Goal: Navigation & Orientation: Find specific page/section

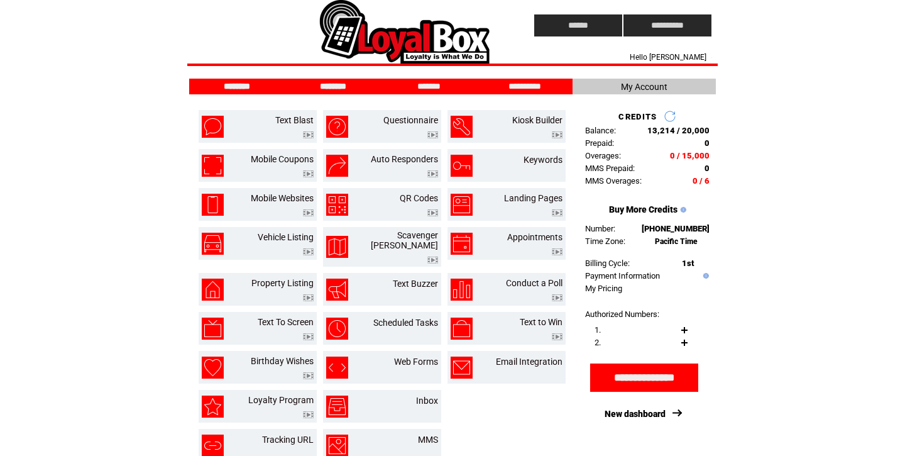
click at [340, 92] on input "********" at bounding box center [333, 86] width 94 height 11
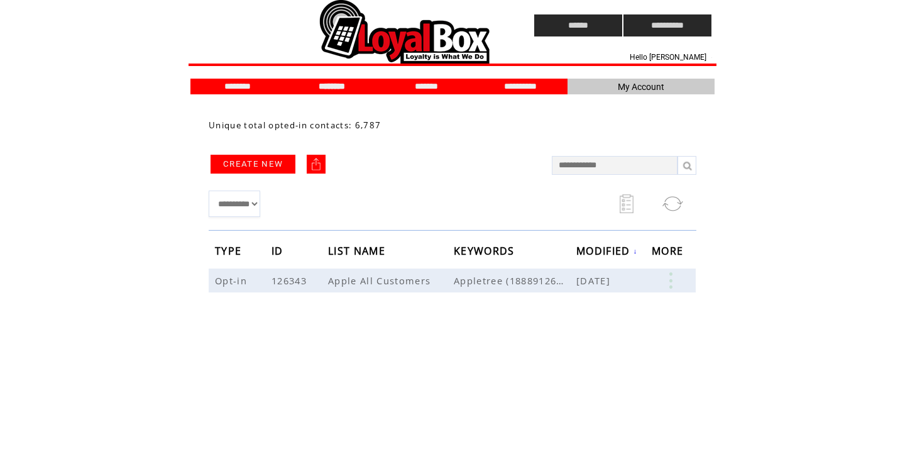
click at [268, 23] on td at bounding box center [338, 25] width 297 height 51
